Goal: Task Accomplishment & Management: Understand process/instructions

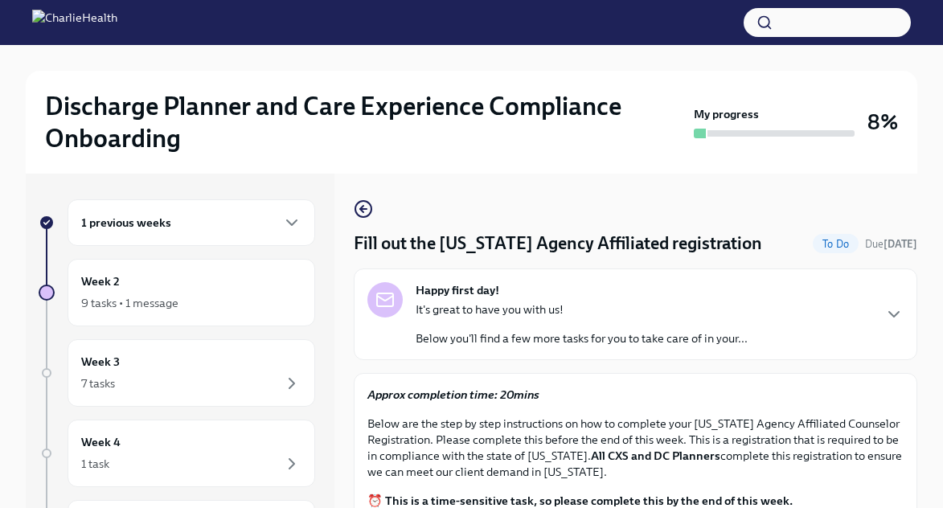
click at [230, 234] on div "1 previous weeks" at bounding box center [192, 222] width 248 height 47
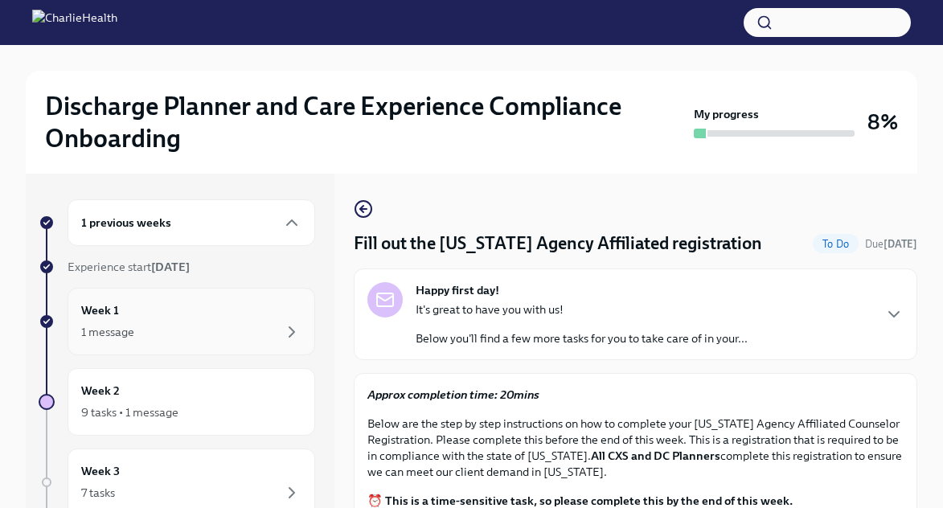
click at [207, 318] on div "Week 1 1 message" at bounding box center [191, 321] width 220 height 40
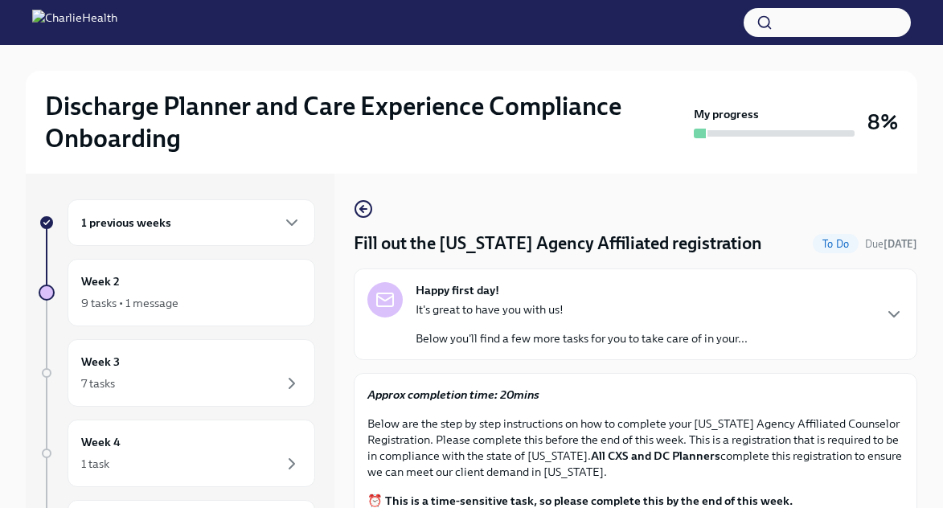
scroll to position [59, 0]
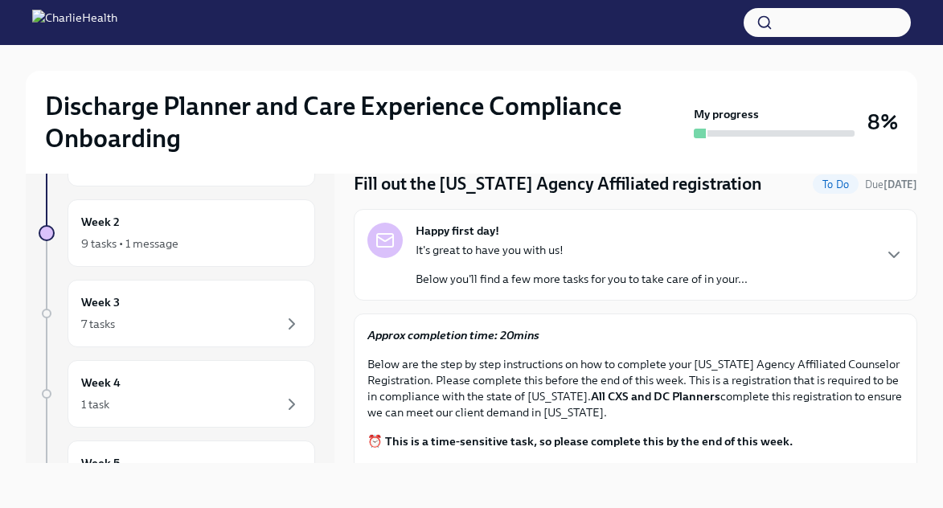
click at [117, 28] on img at bounding box center [74, 23] width 85 height 26
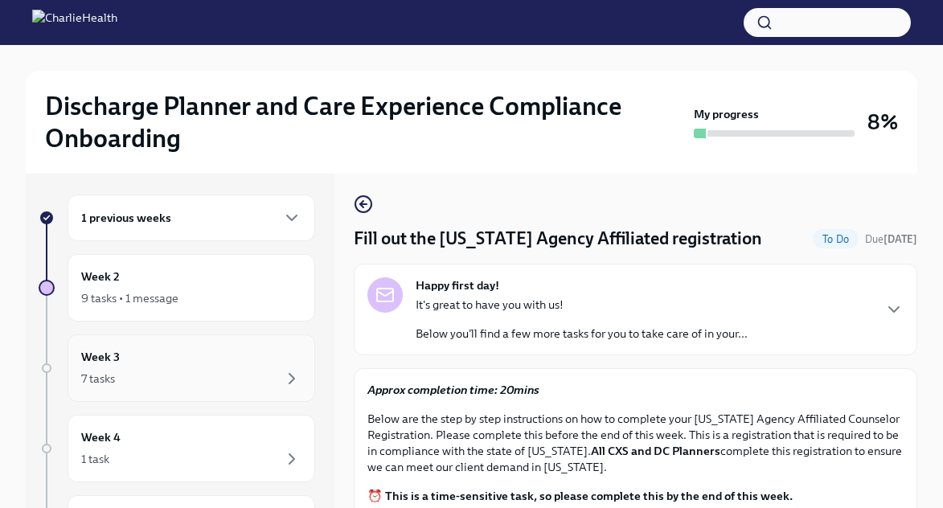
scroll to position [4, 0]
click at [190, 313] on div "Week 2 9 tasks • 1 message" at bounding box center [192, 289] width 248 height 68
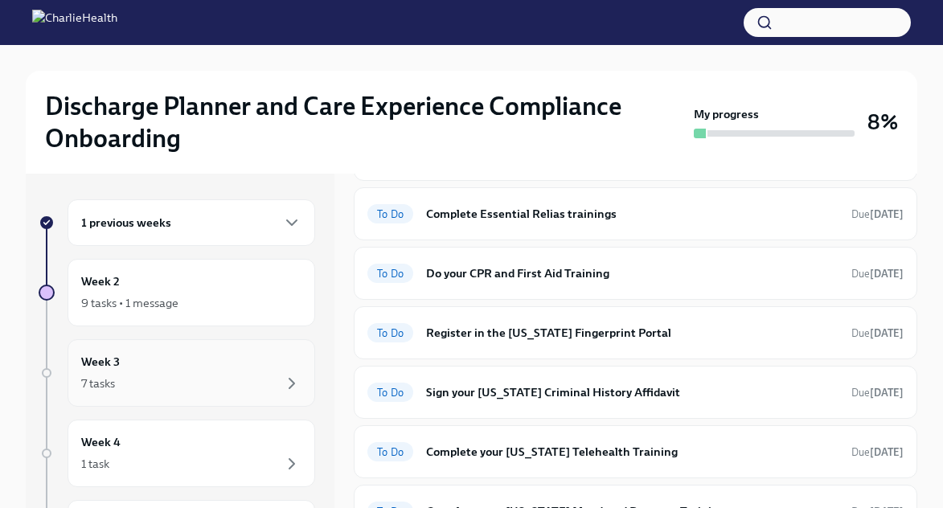
click at [204, 214] on div "1 previous weeks" at bounding box center [191, 222] width 220 height 19
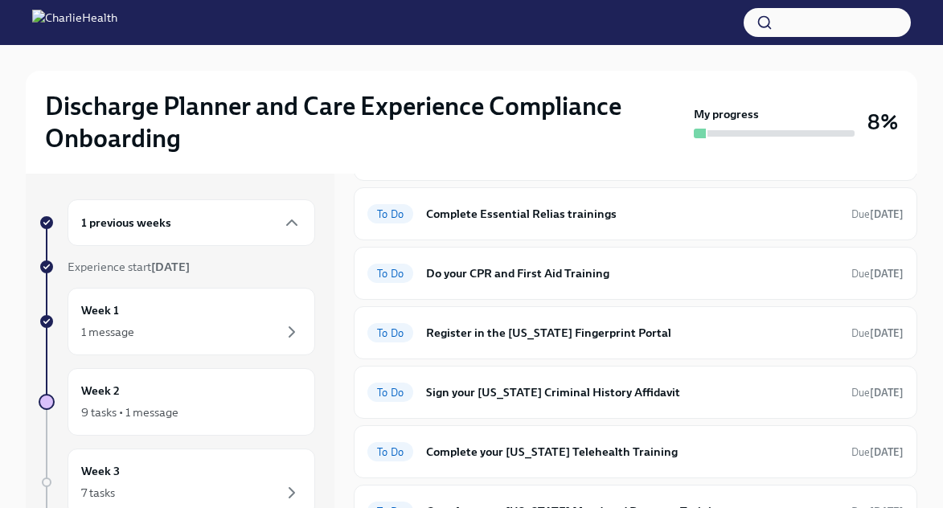
click at [205, 215] on div "1 previous weeks" at bounding box center [191, 222] width 220 height 19
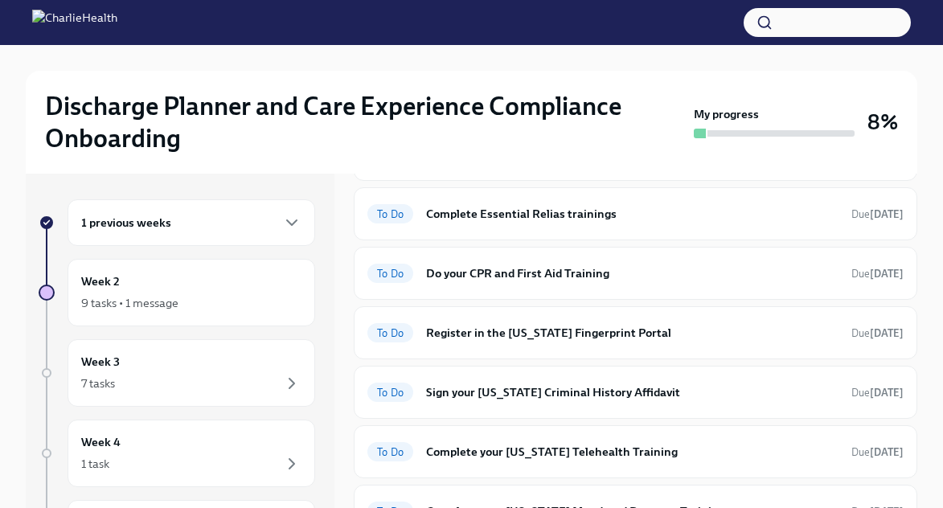
click at [203, 237] on div "1 previous weeks" at bounding box center [192, 222] width 248 height 47
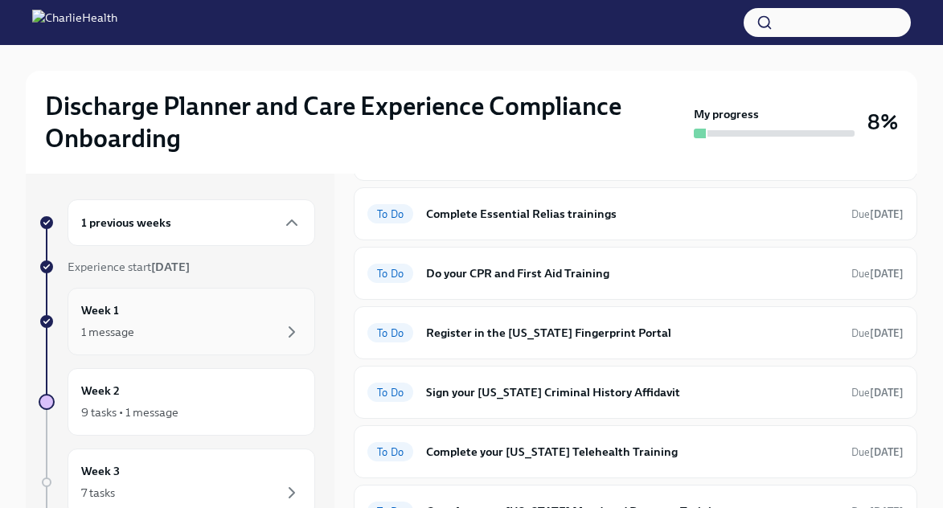
click at [198, 312] on div "Week 1 1 message" at bounding box center [191, 321] width 220 height 40
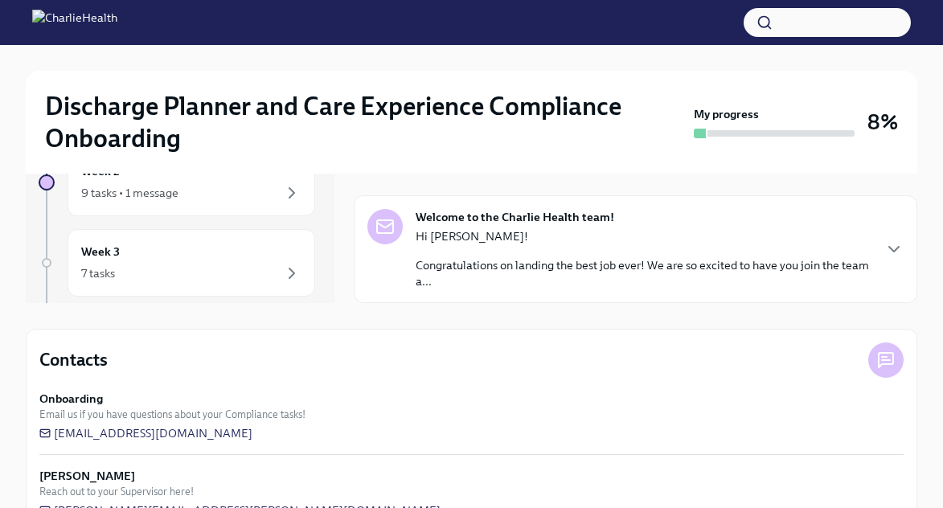
scroll to position [220, 0]
click at [444, 294] on div "Welcome to the Charlie Health team! Hi Wes! Congratulations on landing the best…" at bounding box center [635, 249] width 563 height 108
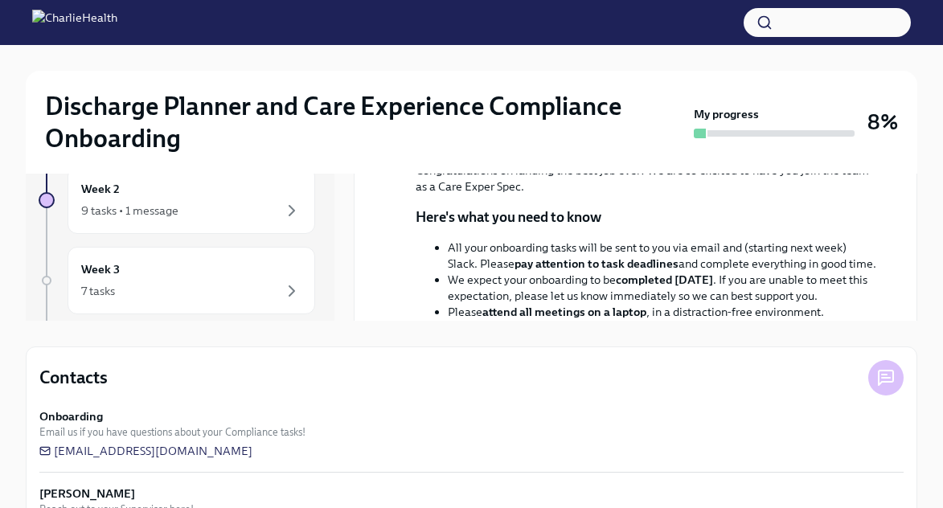
scroll to position [0, 0]
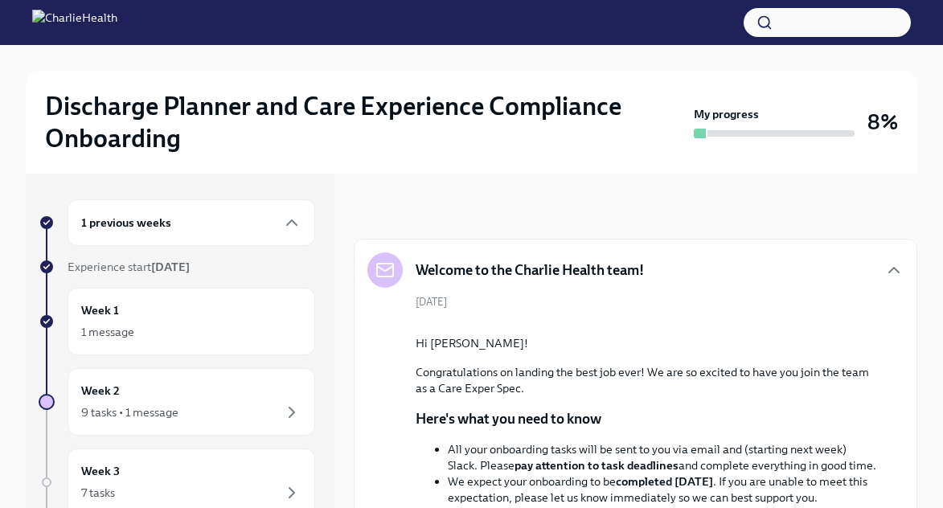
scroll to position [9, 0]
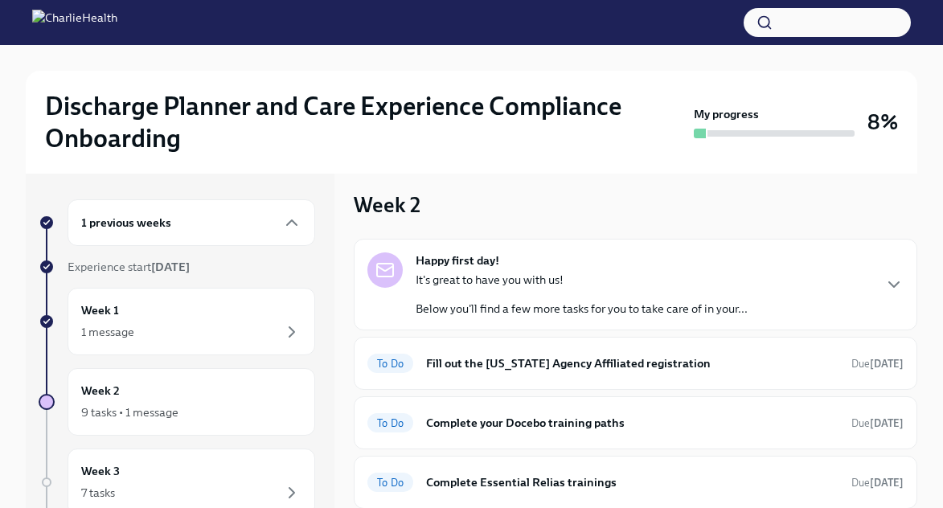
scroll to position [4, 0]
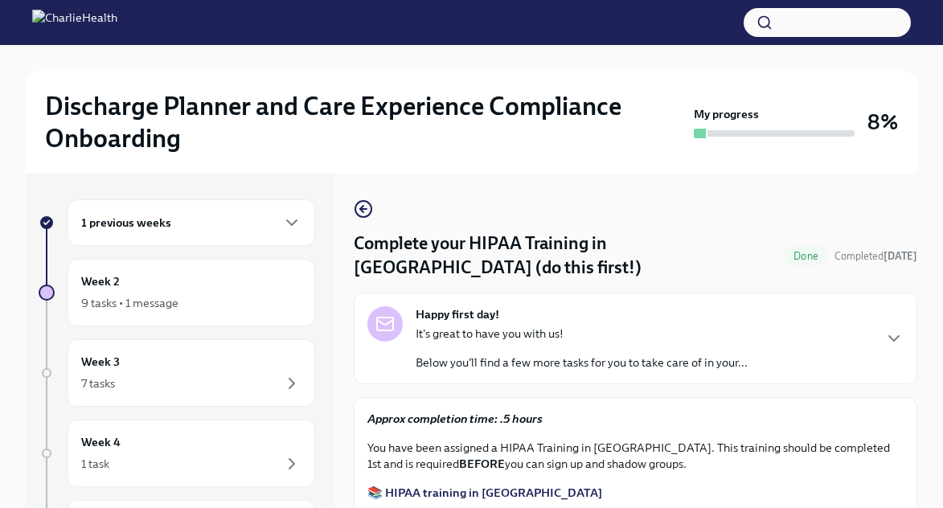
click at [339, 91] on h2 "Discharge Planner and Care Experience Compliance Onboarding" at bounding box center [366, 122] width 642 height 64
click at [39, 14] on img at bounding box center [74, 23] width 85 height 26
click at [117, 16] on img at bounding box center [74, 23] width 85 height 26
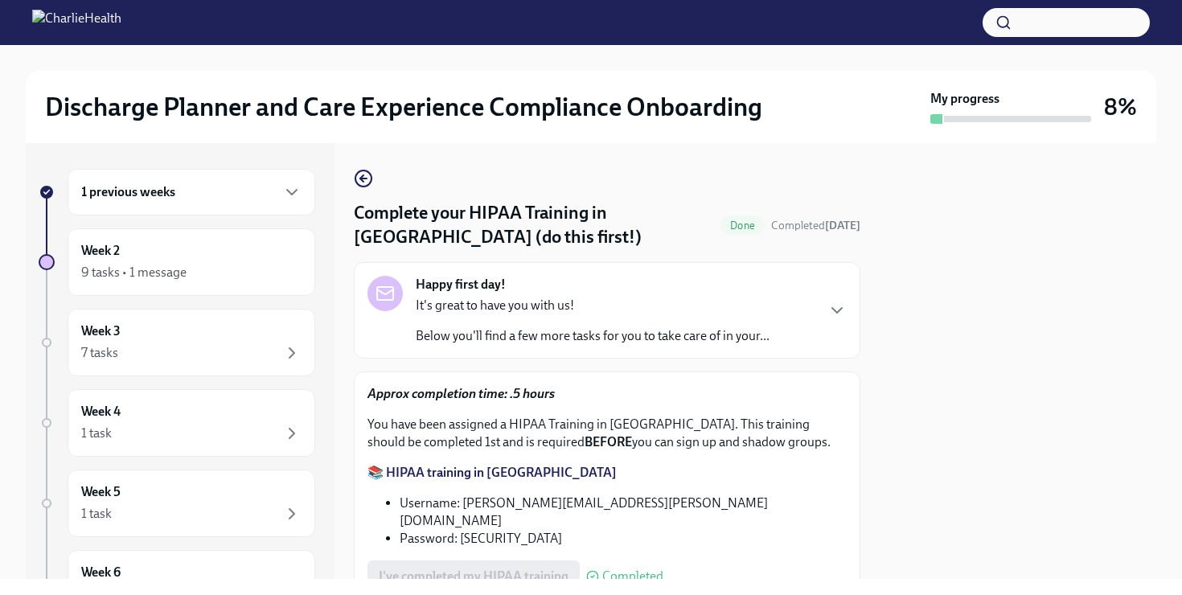
click at [154, 184] on h6 "1 previous weeks" at bounding box center [128, 192] width 94 height 18
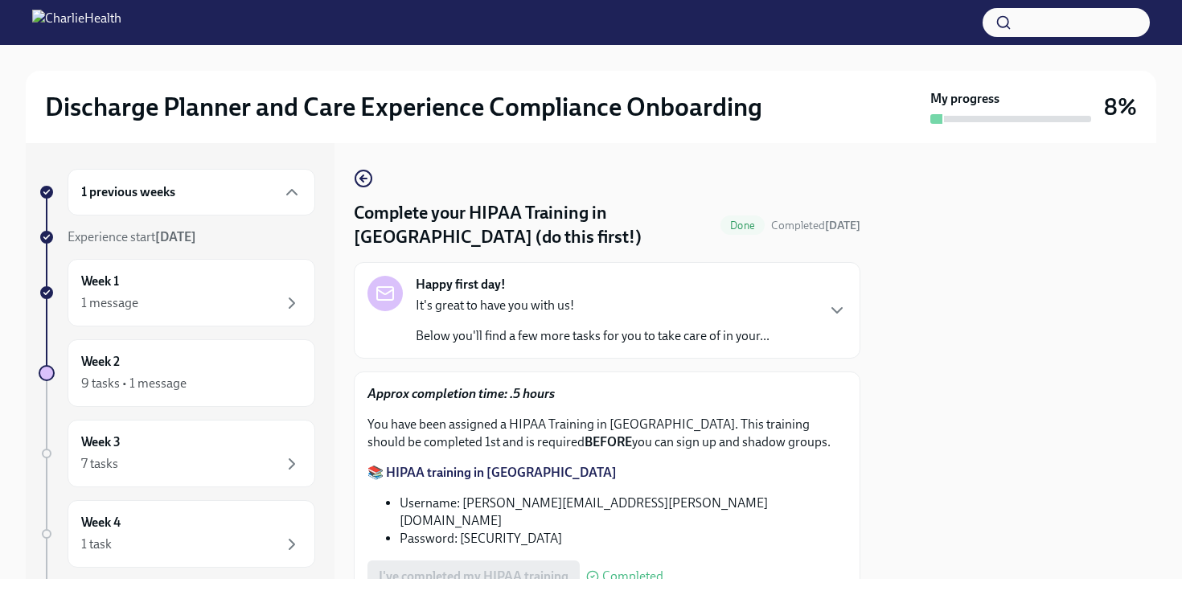
click at [154, 184] on h6 "1 previous weeks" at bounding box center [128, 192] width 94 height 18
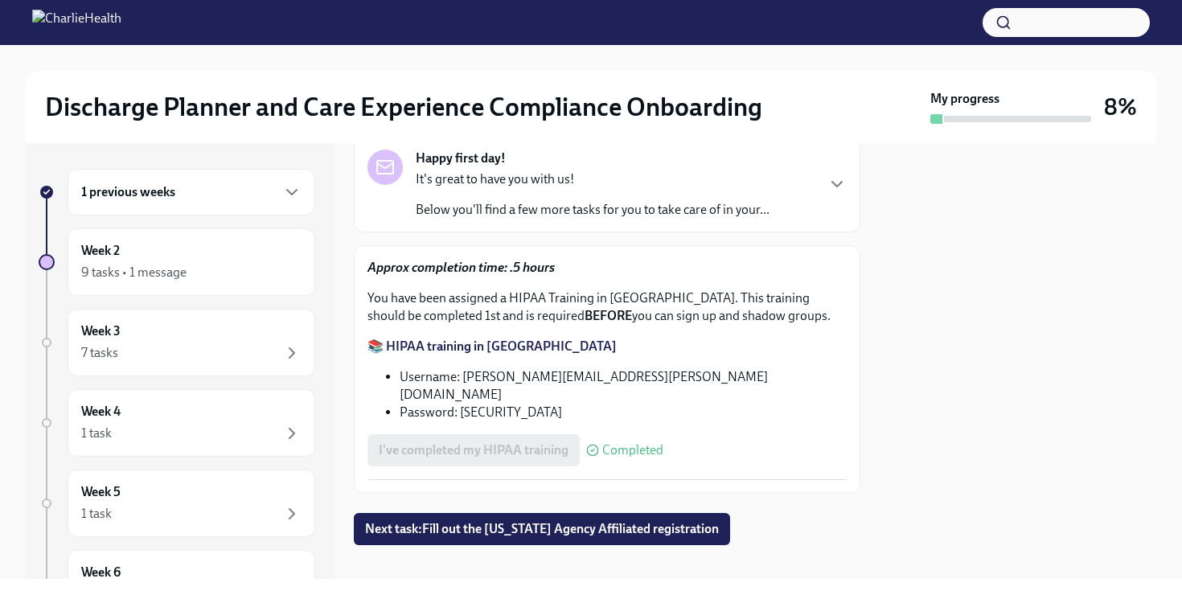
scroll to position [125, 0]
click at [272, 339] on div "Week 3 7 tasks" at bounding box center [191, 342] width 220 height 40
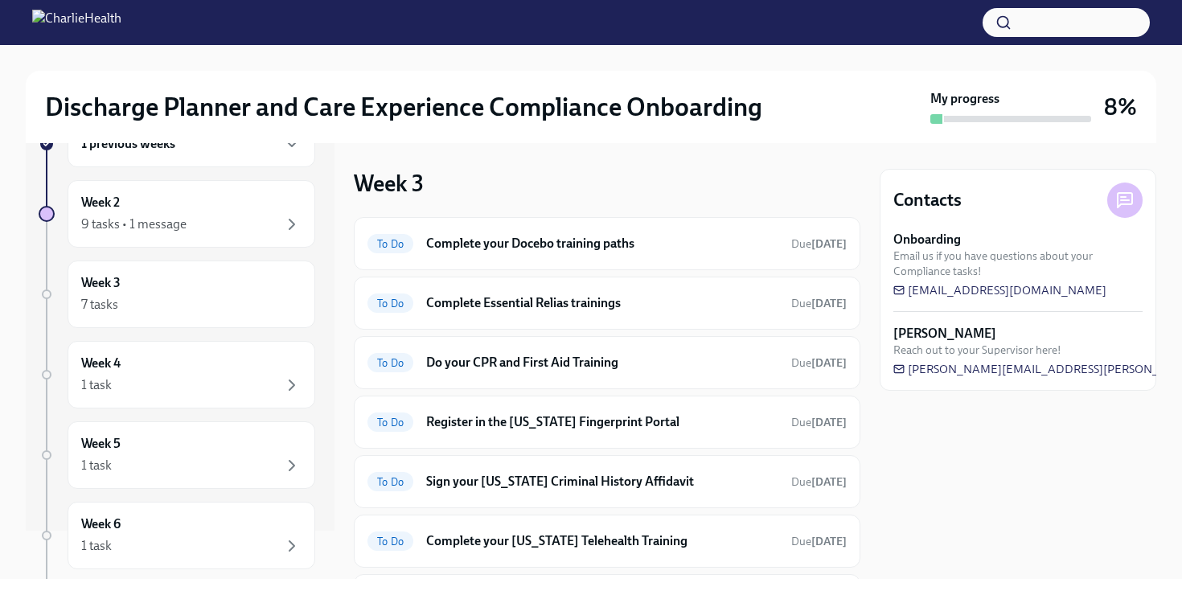
scroll to position [43, 0]
click at [482, 242] on h6 "Complete your Docebo training paths" at bounding box center [602, 244] width 352 height 18
